Goal: Information Seeking & Learning: Learn about a topic

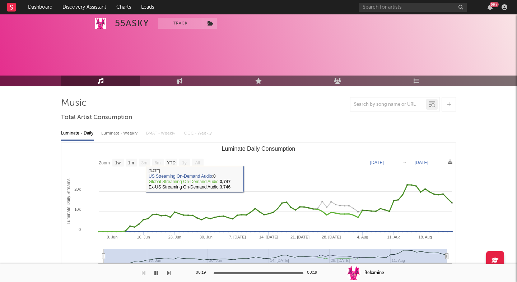
select select "1w"
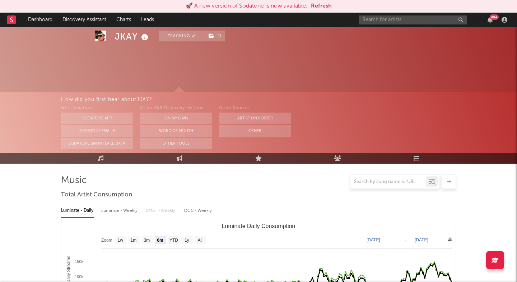
select select "6m"
select select "1w"
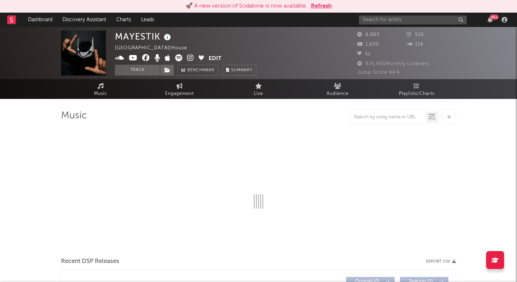
select select "1w"
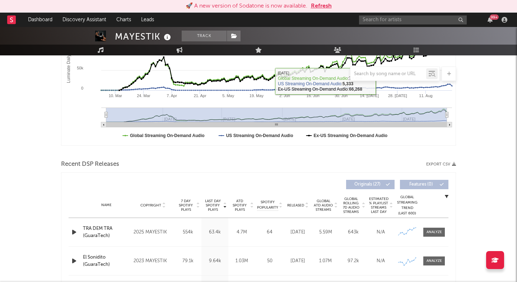
scroll to position [252, 0]
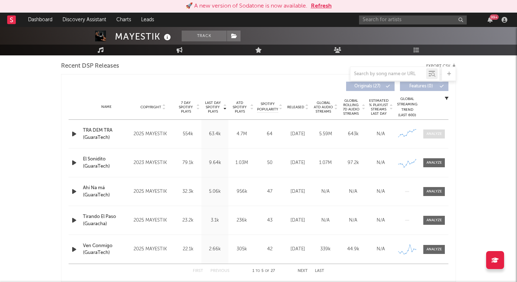
click at [432, 138] on span at bounding box center [435, 133] width 22 height 9
select select "1w"
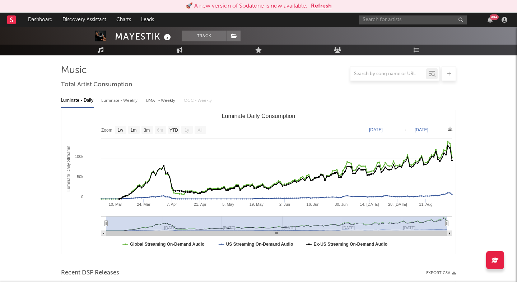
scroll to position [299, 0]
